Goal: Information Seeking & Learning: Learn about a topic

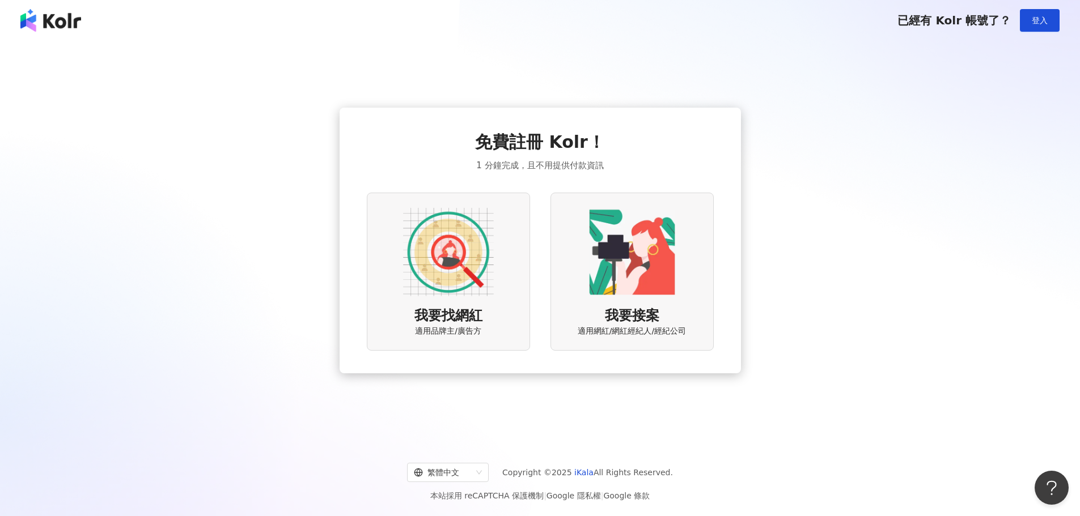
click at [485, 287] on img at bounding box center [448, 252] width 91 height 91
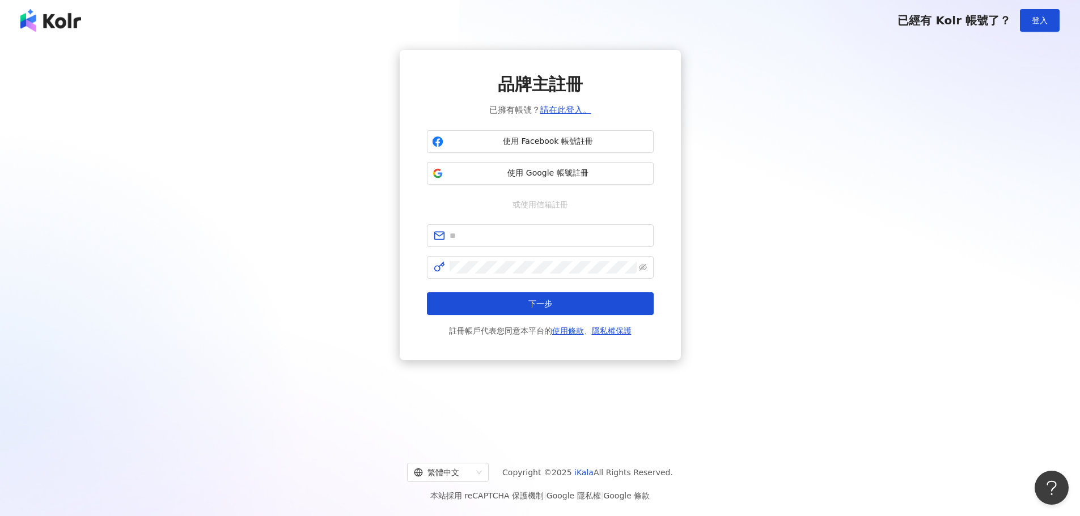
drag, startPoint x: 714, startPoint y: 62, endPoint x: 706, endPoint y: 64, distance: 7.7
click at [712, 63] on div "品牌主註冊 已擁有帳號？ 請在此登入。 使用 Facebook 帳號註冊 使用 Google 帳號註冊 或使用信箱註冊 下一步 註冊帳戶代表您同意本平台的 使…" at bounding box center [540, 205] width 1053 height 311
click at [786, 255] on div "品牌主註冊 已擁有帳號？ 請在此登入。 使用 Facebook 帳號註冊 使用 Google 帳號註冊 或使用信箱註冊 下一步 註冊帳戶代表您同意本平台的 使…" at bounding box center [540, 205] width 1053 height 311
click at [1025, 19] on button "登入" at bounding box center [1040, 20] width 40 height 23
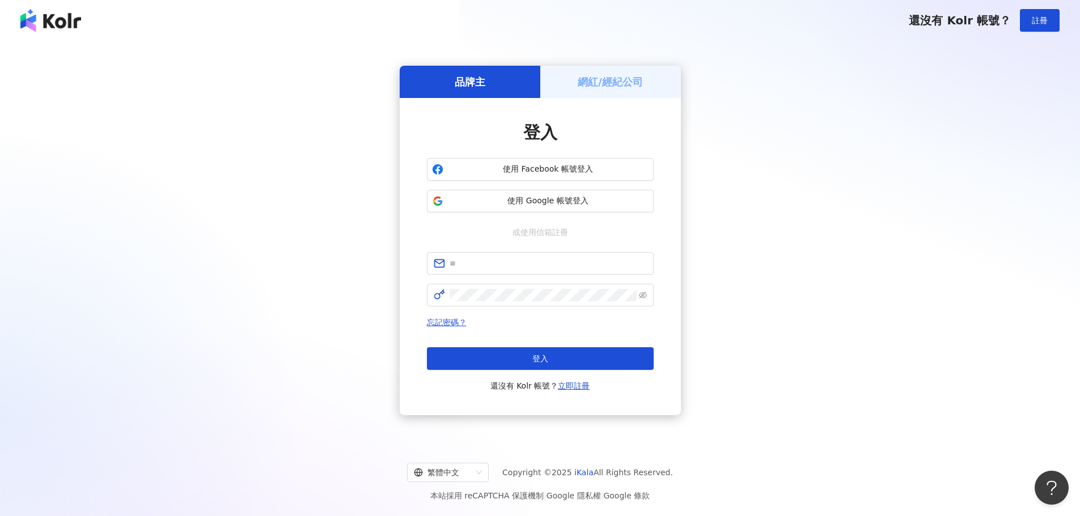
click at [639, 82] on h5 "網紅/經紀公司" at bounding box center [610, 82] width 65 height 14
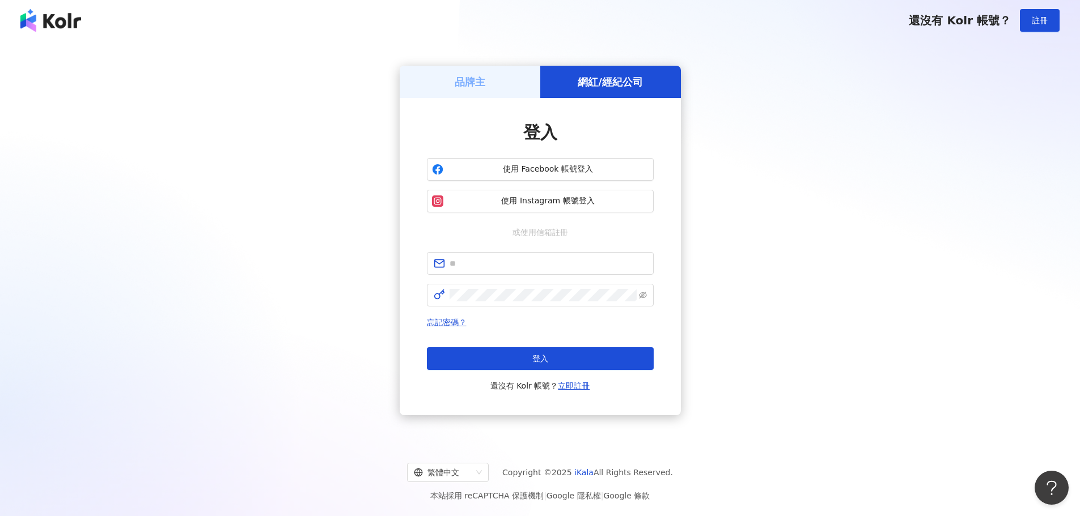
click at [494, 84] on div "品牌主" at bounding box center [470, 82] width 141 height 32
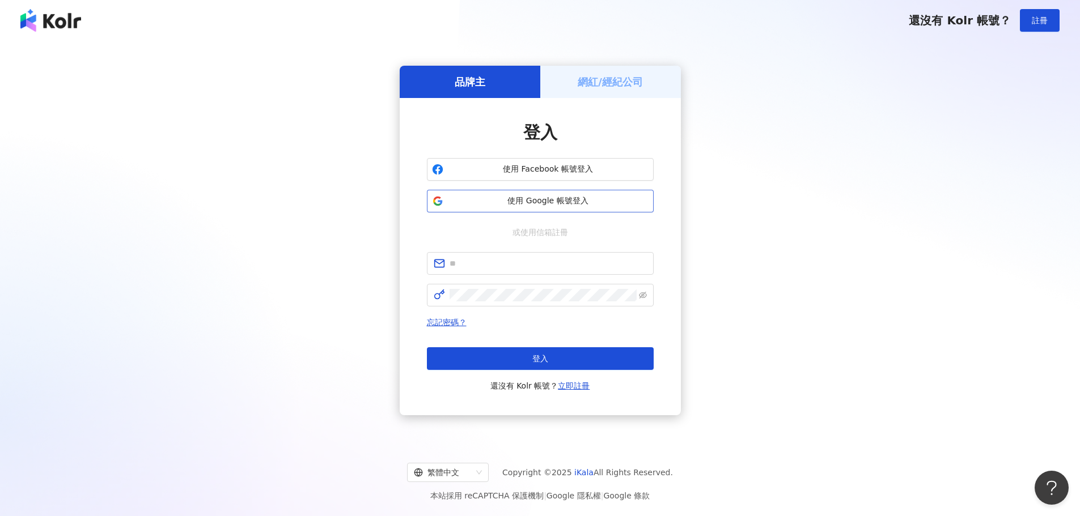
click at [539, 199] on span "使用 Google 帳號登入" at bounding box center [548, 201] width 201 height 11
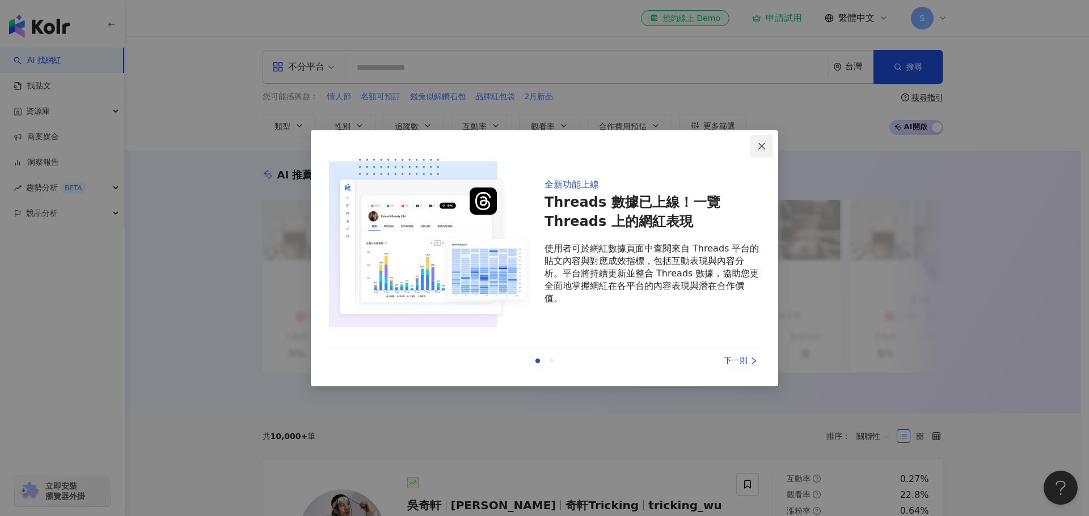
click at [760, 144] on icon "close" at bounding box center [761, 146] width 7 height 7
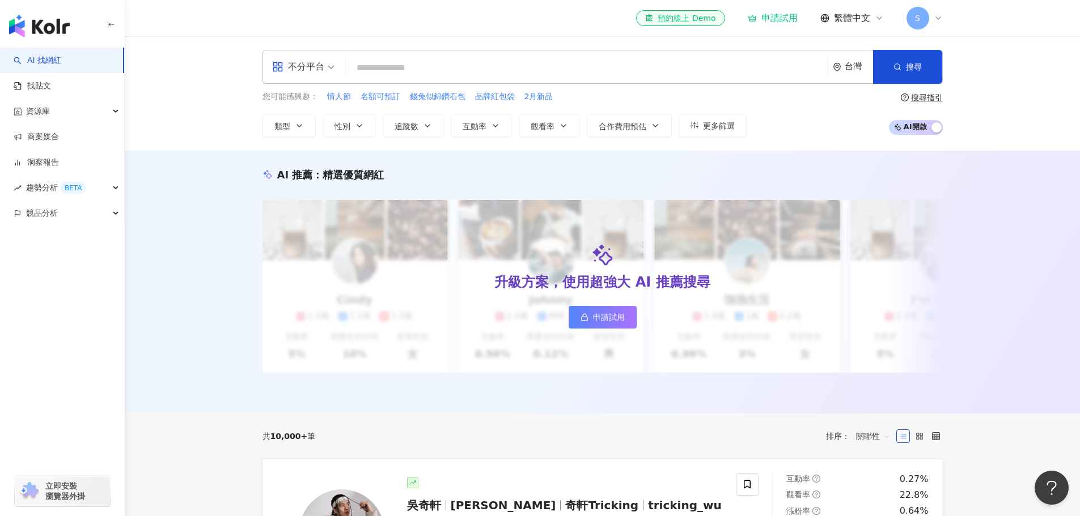
click at [327, 61] on span "不分平台" at bounding box center [303, 67] width 62 height 18
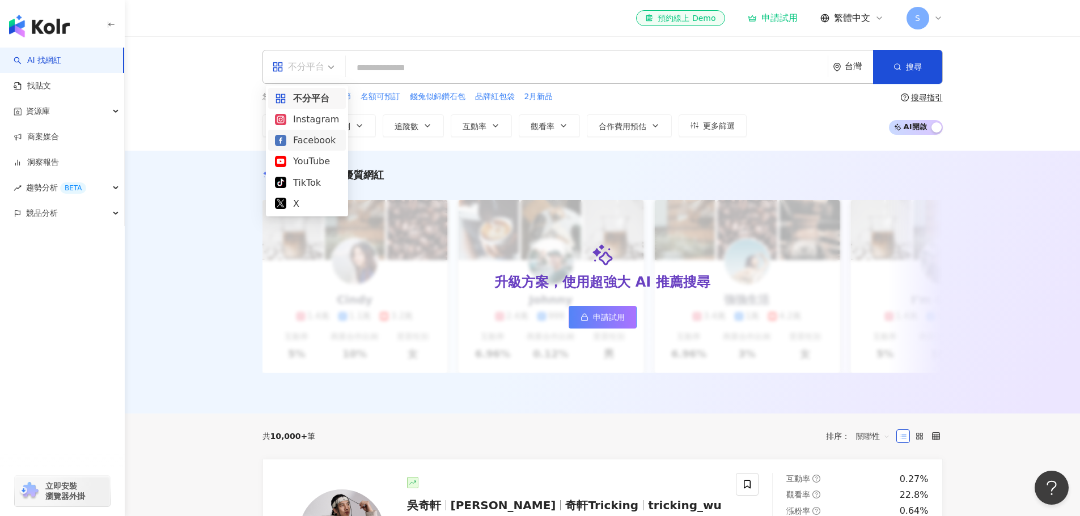
click at [309, 140] on div "Facebook" at bounding box center [307, 140] width 64 height 14
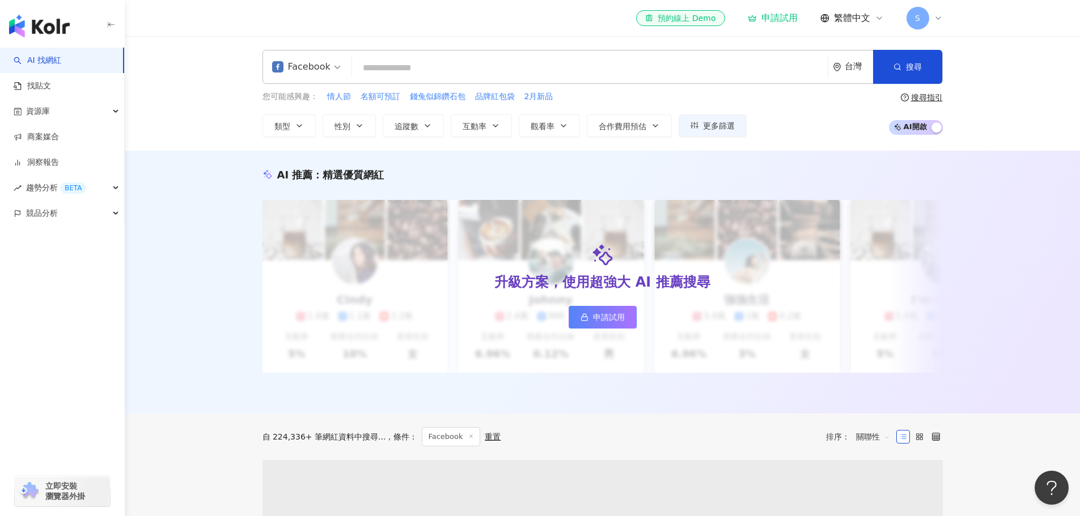
click at [459, 70] on input "search" at bounding box center [590, 68] width 467 height 22
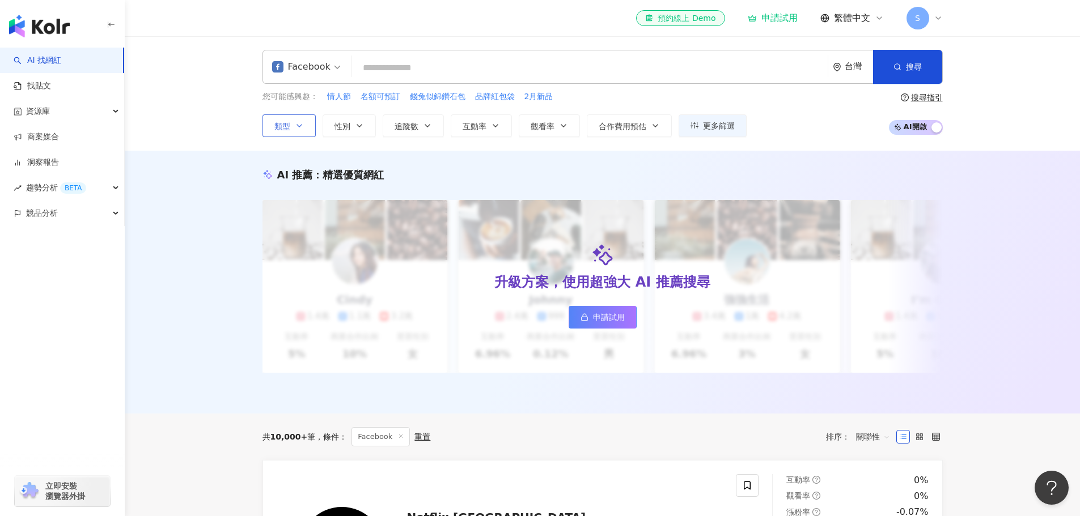
click at [285, 122] on span "類型" at bounding box center [282, 126] width 16 height 9
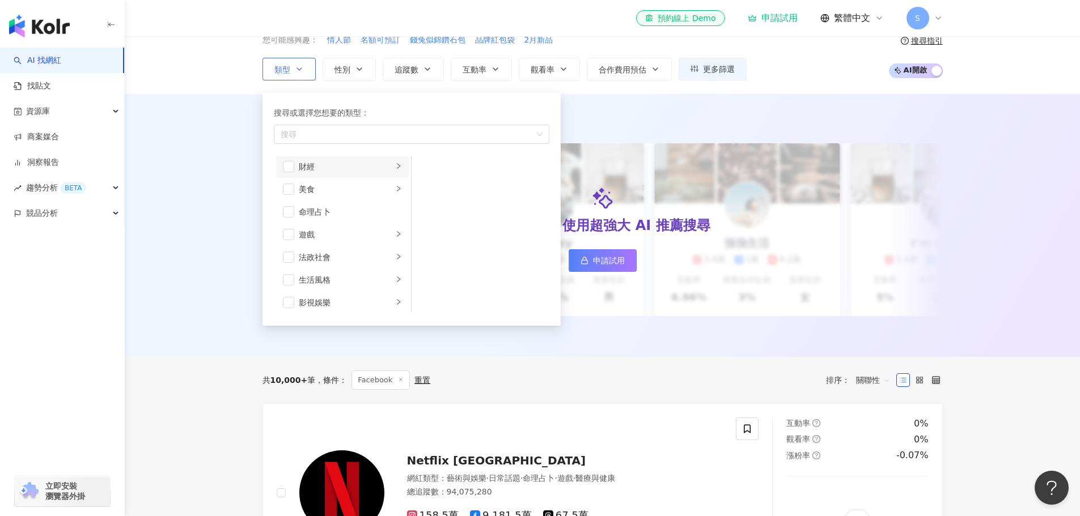
scroll to position [113, 0]
click at [290, 189] on span "button" at bounding box center [288, 192] width 11 height 11
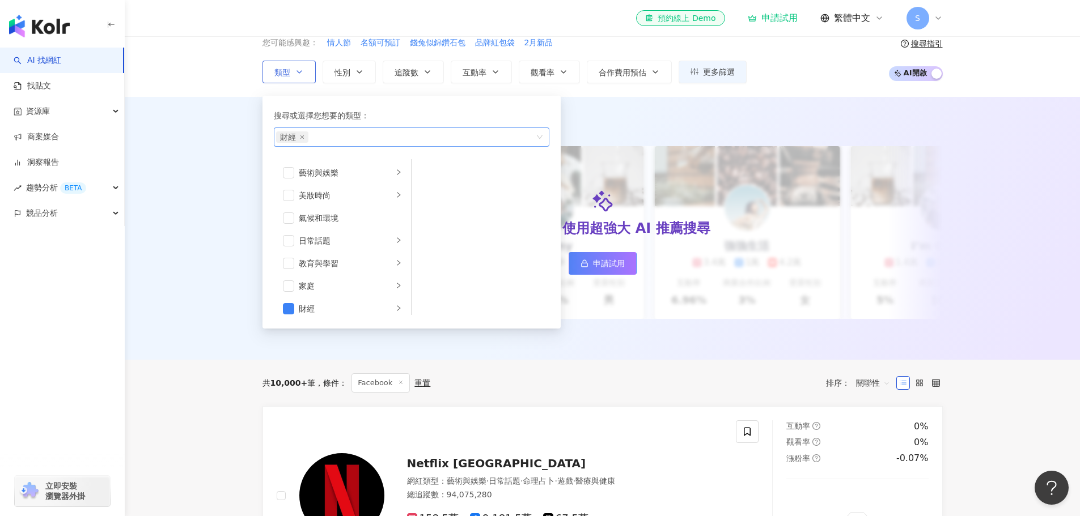
scroll to position [0, 0]
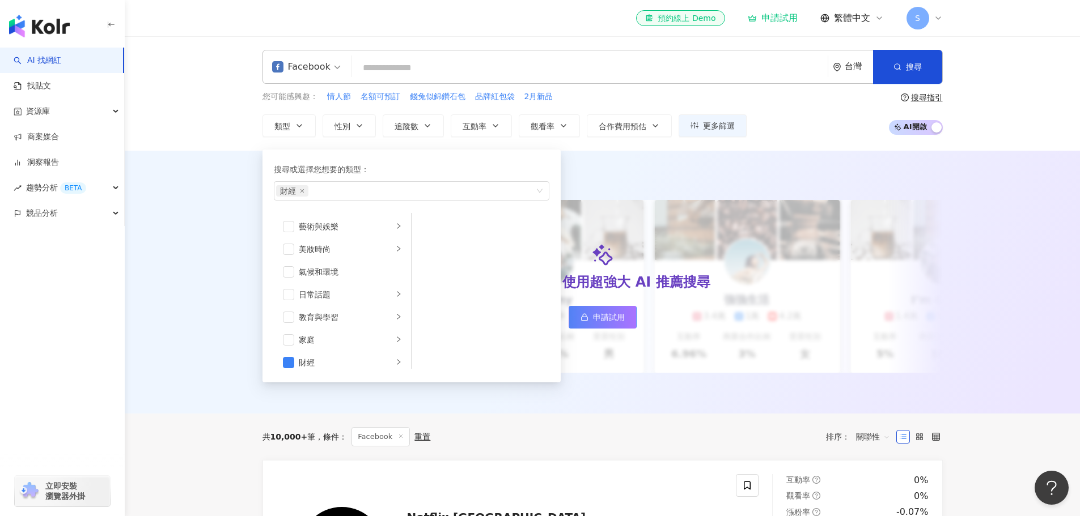
click at [231, 214] on div "AI 推薦 ： 精選優質網紅 升級方案，使用超強大 AI 推薦搜尋 申請試用 Cindy 1.4萬 1.1萬 3.2萬 互動率 5% 商業合作比例 10% 受…" at bounding box center [602, 282] width 955 height 263
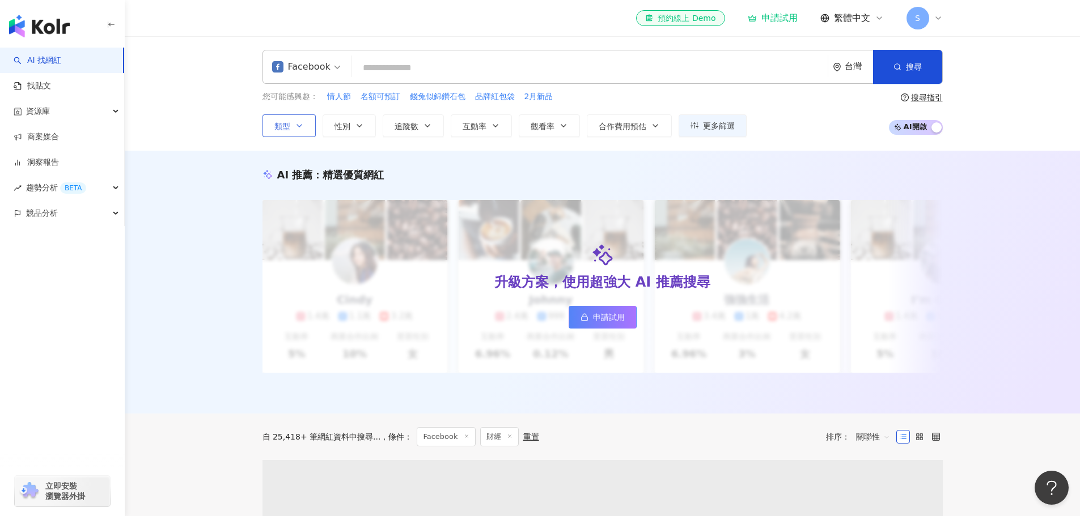
click at [297, 129] on icon "button" at bounding box center [299, 125] width 9 height 9
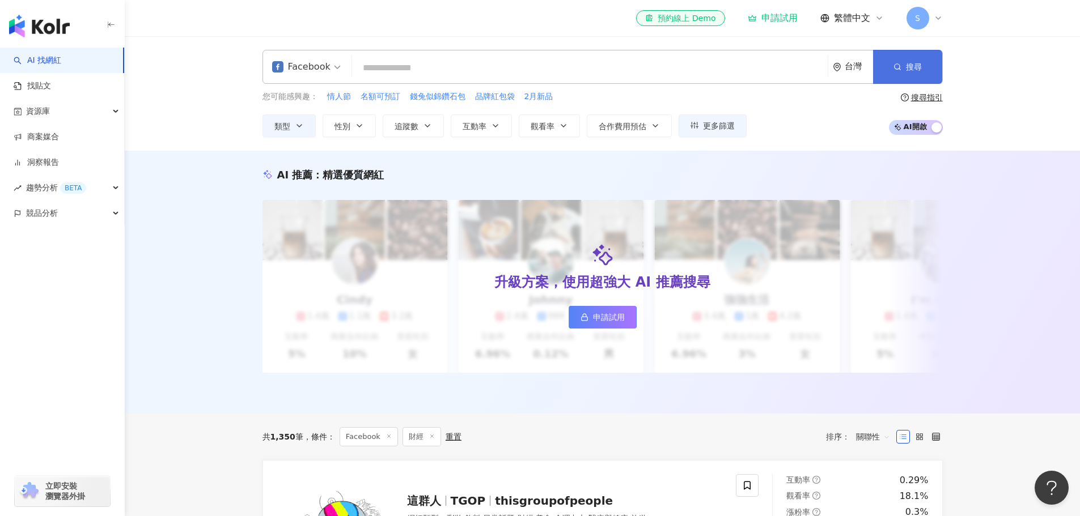
click at [904, 77] on button "搜尋" at bounding box center [907, 67] width 69 height 34
click at [902, 69] on button "搜尋" at bounding box center [907, 67] width 69 height 34
click at [344, 125] on span "性別" at bounding box center [343, 126] width 16 height 9
click at [899, 75] on button "搜尋" at bounding box center [907, 67] width 69 height 34
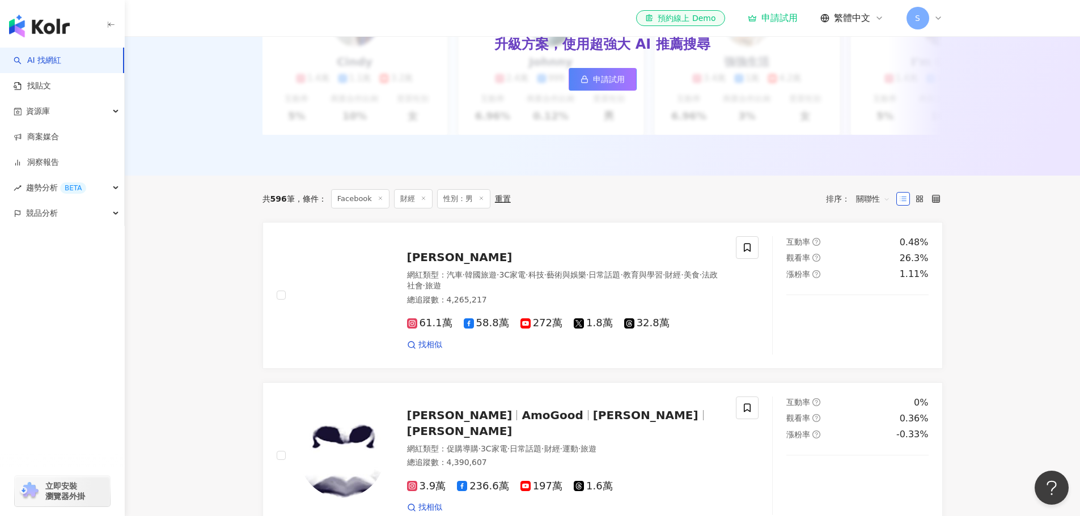
scroll to position [50, 0]
